Goal: Check status: Check status

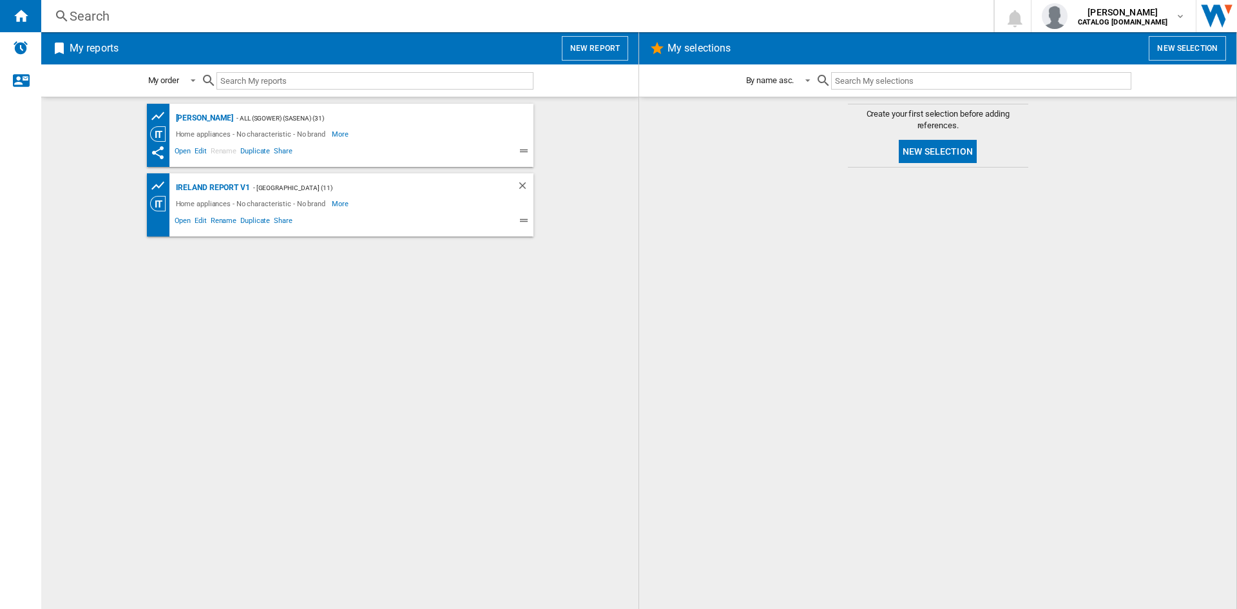
click at [91, 17] on div "Search" at bounding box center [515, 16] width 891 height 18
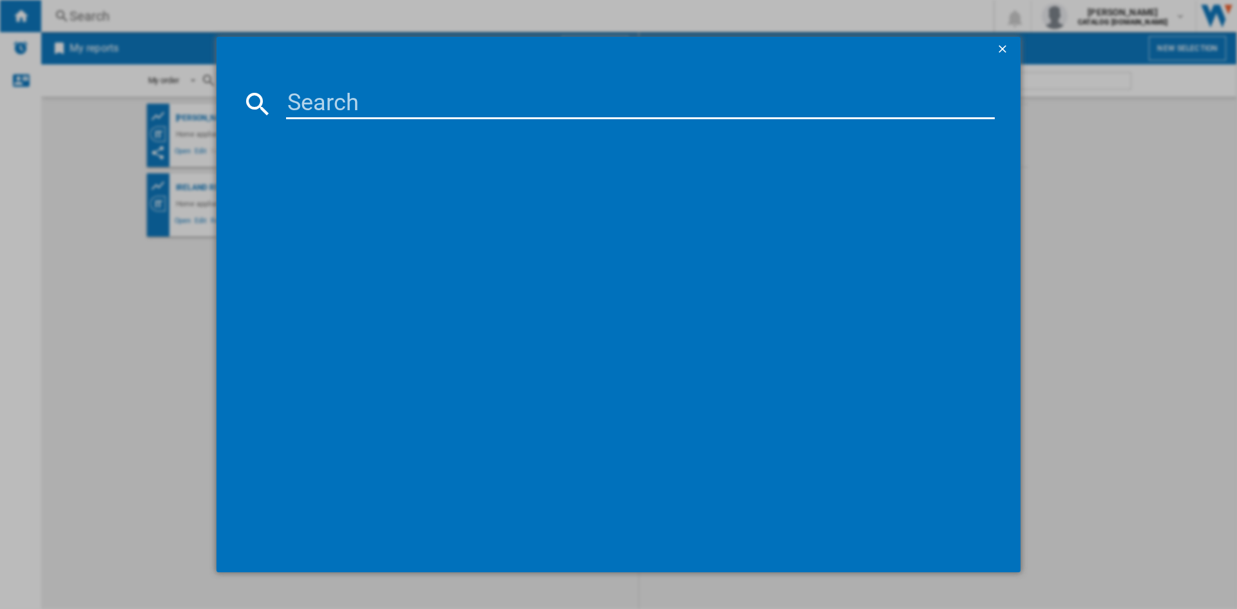
click at [387, 89] on input at bounding box center [640, 103] width 709 height 31
type input "CNG4692S"
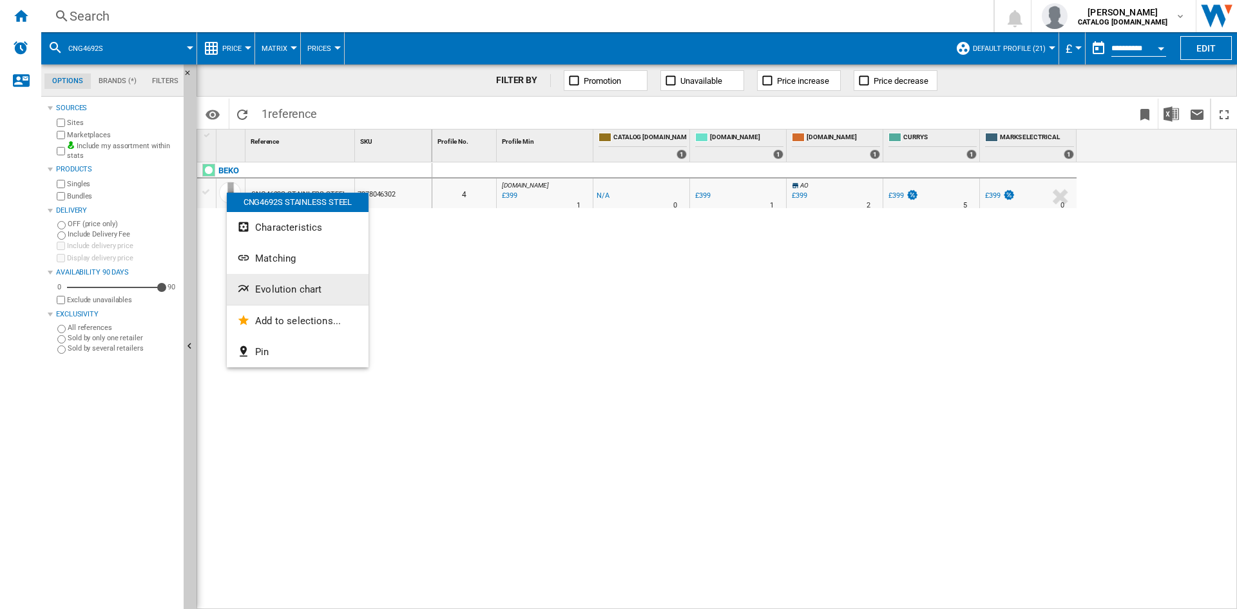
click at [294, 284] on button "Evolution chart" at bounding box center [298, 289] width 142 height 31
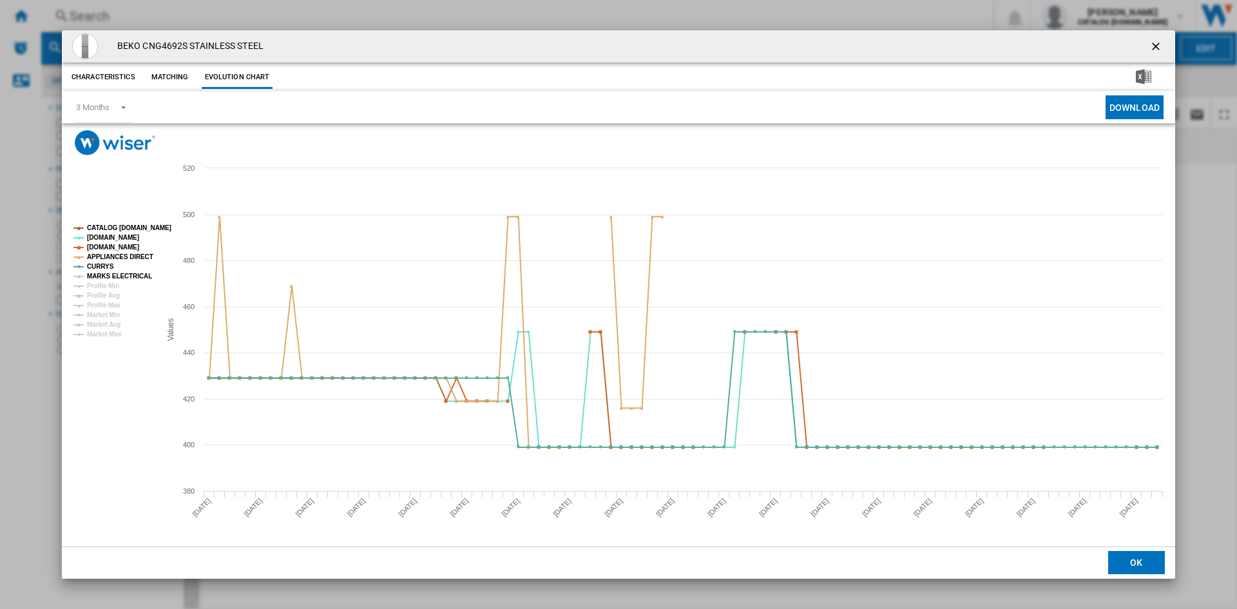
click at [123, 275] on tspan "MARKS ELECTRICAL" at bounding box center [119, 276] width 65 height 7
click at [1156, 48] on ng-md-icon "getI18NText('BUTTONS.CLOSE_DIALOG')" at bounding box center [1157, 47] width 15 height 15
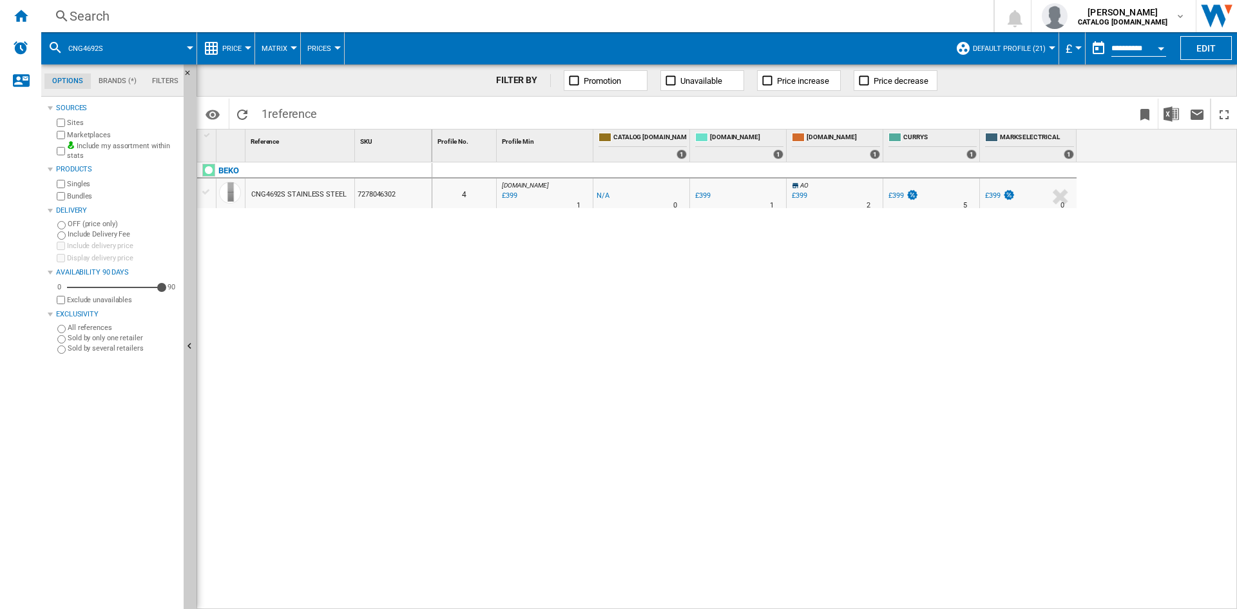
click at [92, 11] on div "Search" at bounding box center [515, 16] width 891 height 18
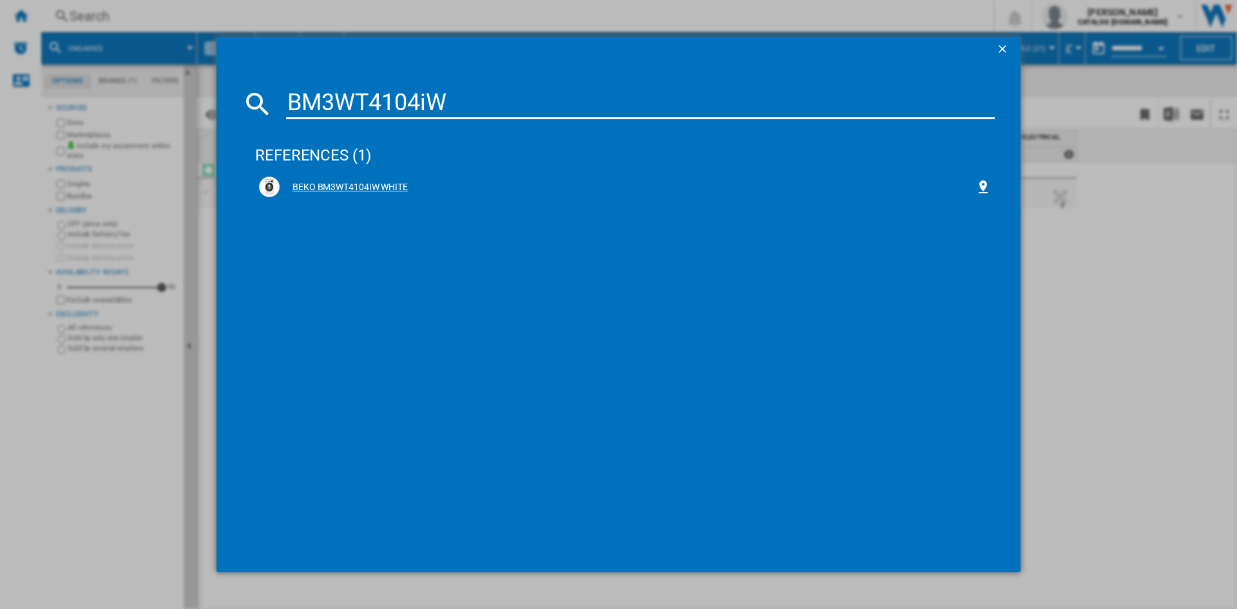
type input "BM3WT4104iW"
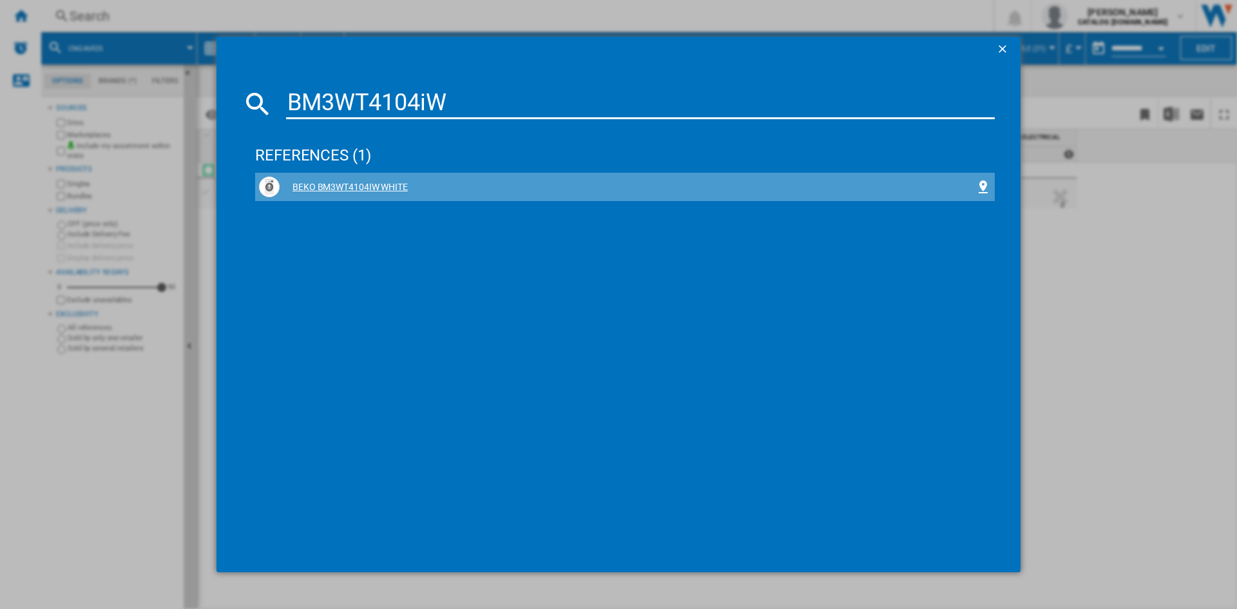
click at [362, 187] on div "BEKO BM3WT4104IW WHITE" at bounding box center [628, 187] width 696 height 13
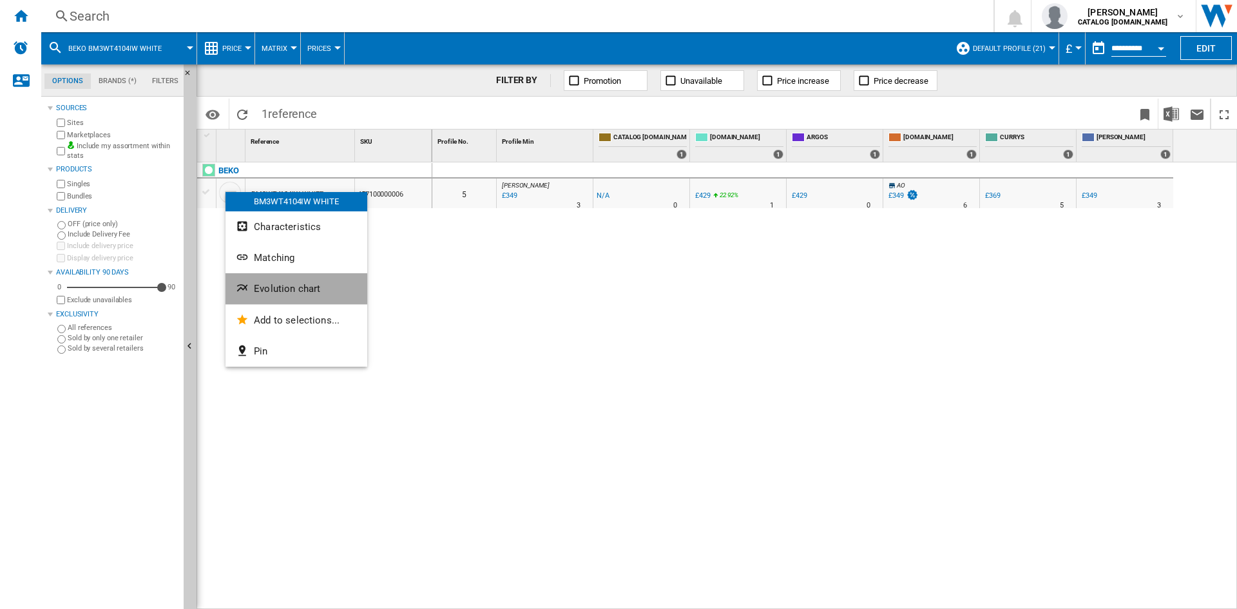
click at [293, 294] on span "Evolution chart" at bounding box center [287, 289] width 66 height 12
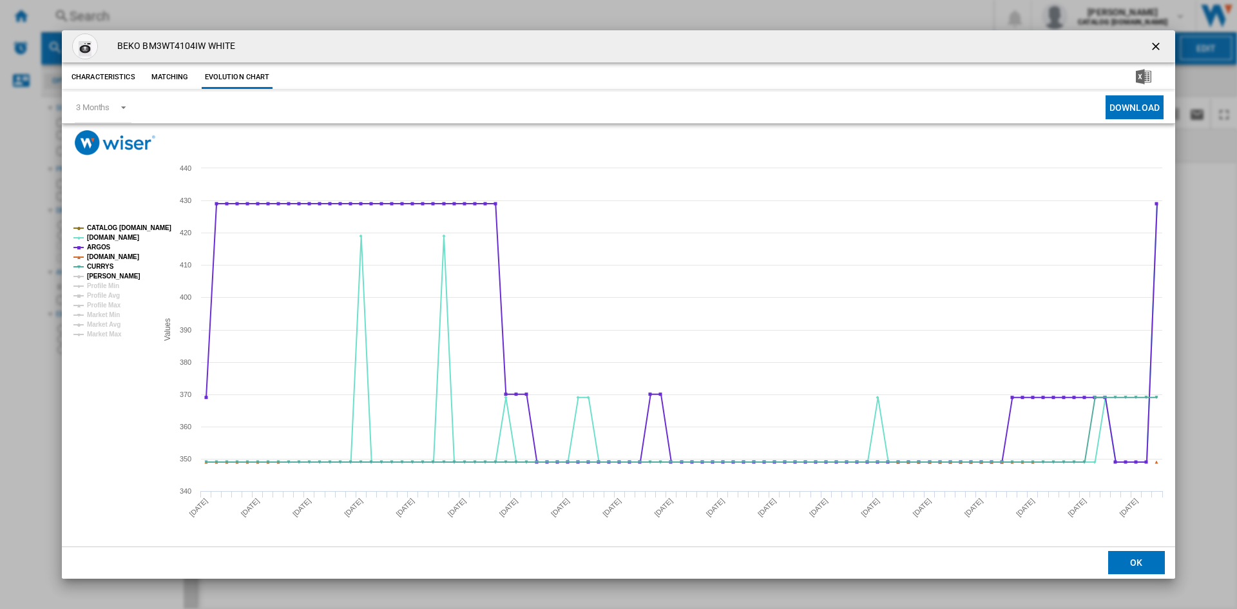
click at [98, 279] on tspan "[PERSON_NAME]" at bounding box center [113, 276] width 53 height 7
click at [94, 108] on div "3 Months" at bounding box center [93, 107] width 34 height 10
click at [99, 137] on div "6 Months" at bounding box center [93, 139] width 34 height 12
